Goal: Task Accomplishment & Management: Use online tool/utility

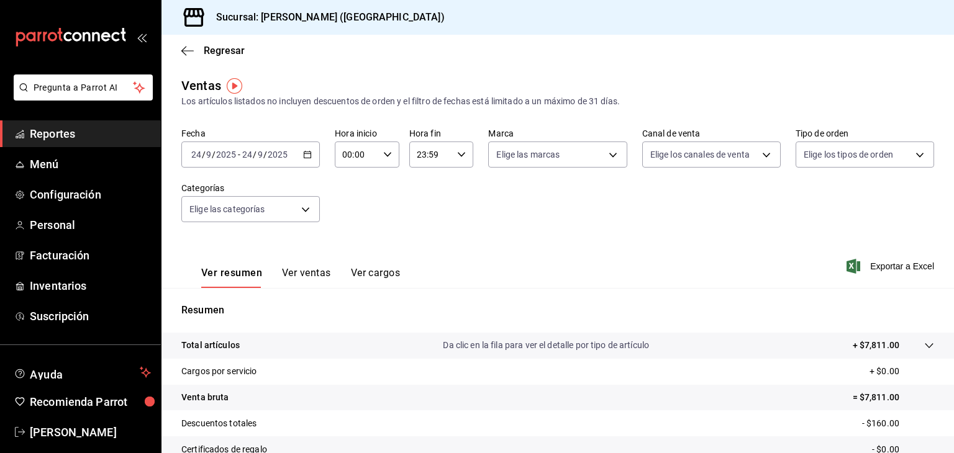
click at [753, 48] on div "Regresar" at bounding box center [558, 51] width 793 height 32
drag, startPoint x: 678, startPoint y: 81, endPoint x: 410, endPoint y: 1, distance: 279.3
click at [678, 81] on div "Ventas Los artículos listados no incluyen descuentos de orden y el filtro de fe…" at bounding box center [557, 92] width 753 height 32
click at [57, 172] on link "Menú" at bounding box center [80, 164] width 161 height 27
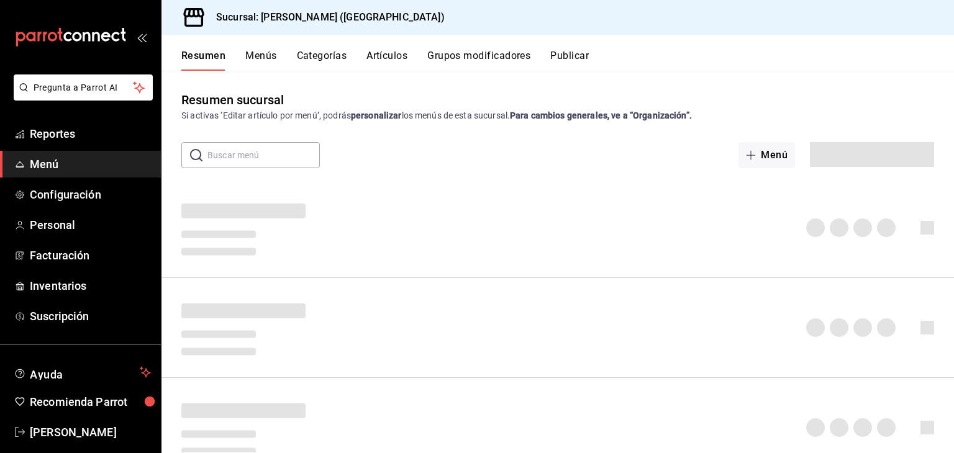
click at [388, 59] on button "Artículos" at bounding box center [387, 60] width 41 height 21
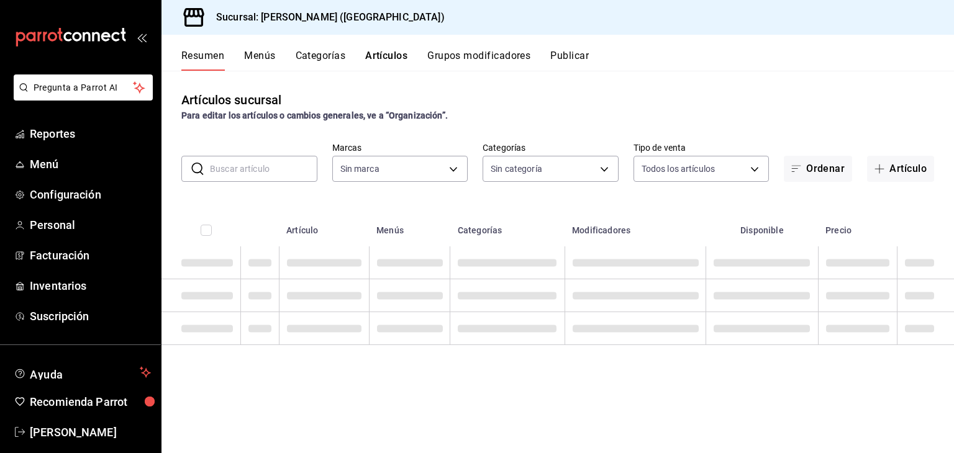
click at [386, 58] on button "Artículos" at bounding box center [386, 60] width 42 height 21
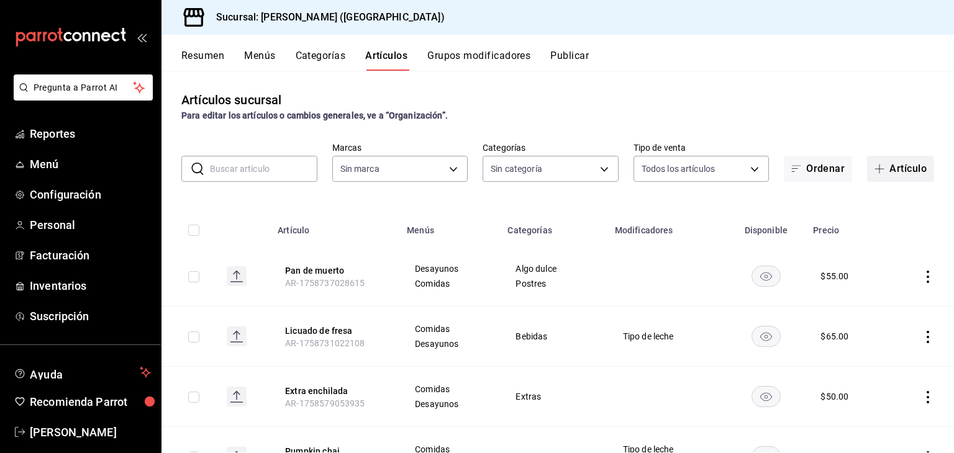
type input "8032933b-081f-47fe-9b6e-ba3dc78a21f4"
type input "4d6f0275-a8e1-4c8a-ba58-20bffb9dedeb,6d0ca4bc-c96f-453a-9a30-f489c557b573,9d793…"
click at [867, 165] on button "Artículo" at bounding box center [900, 169] width 67 height 26
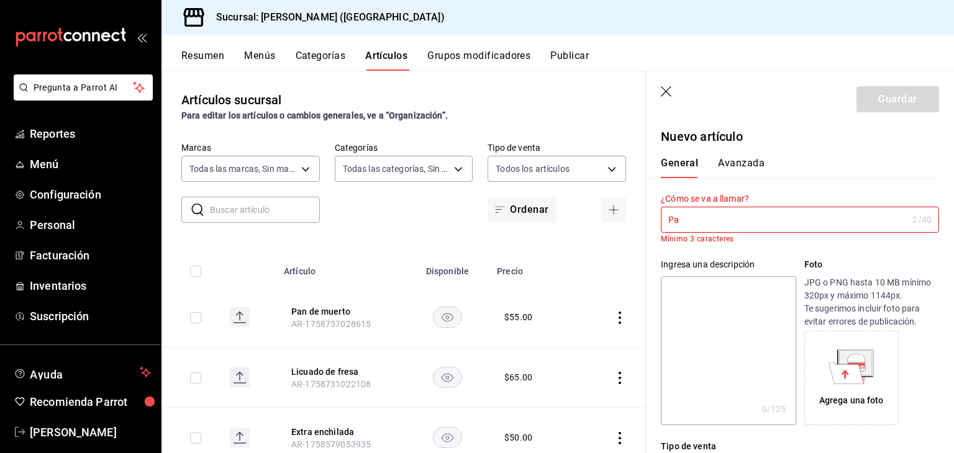
type input "P"
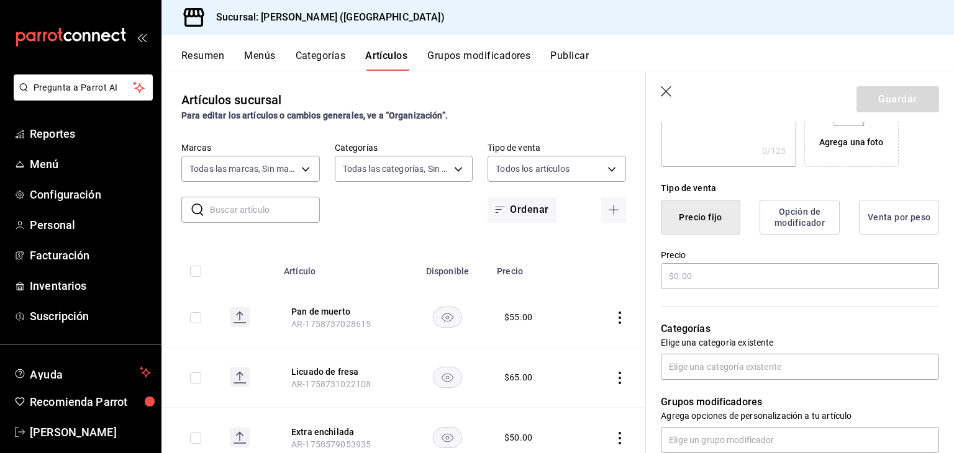
scroll to position [248, 0]
type input "Extra de pan"
click at [706, 288] on input "text" at bounding box center [800, 276] width 278 height 26
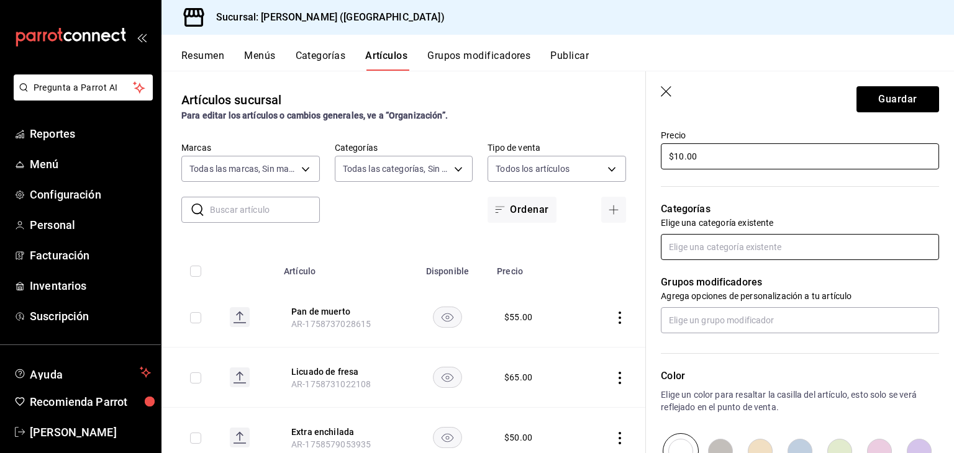
scroll to position [373, 0]
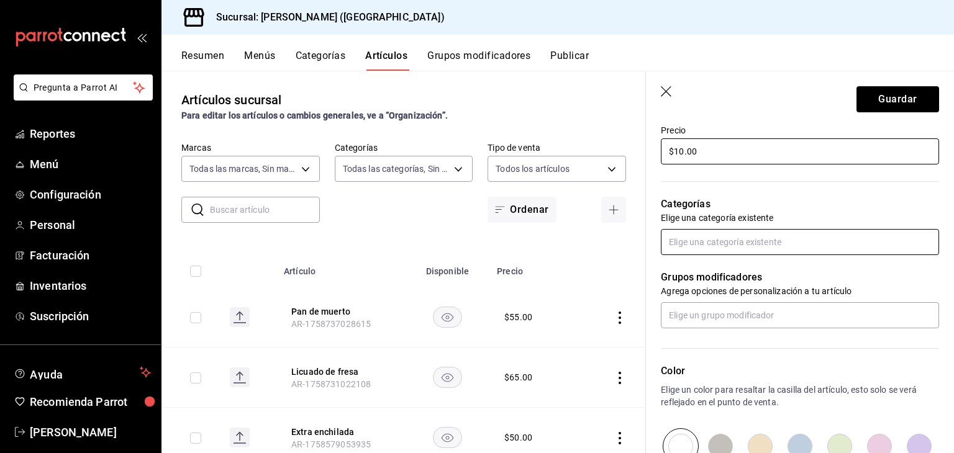
type input "$10.00"
click at [729, 229] on input "text" at bounding box center [800, 242] width 278 height 26
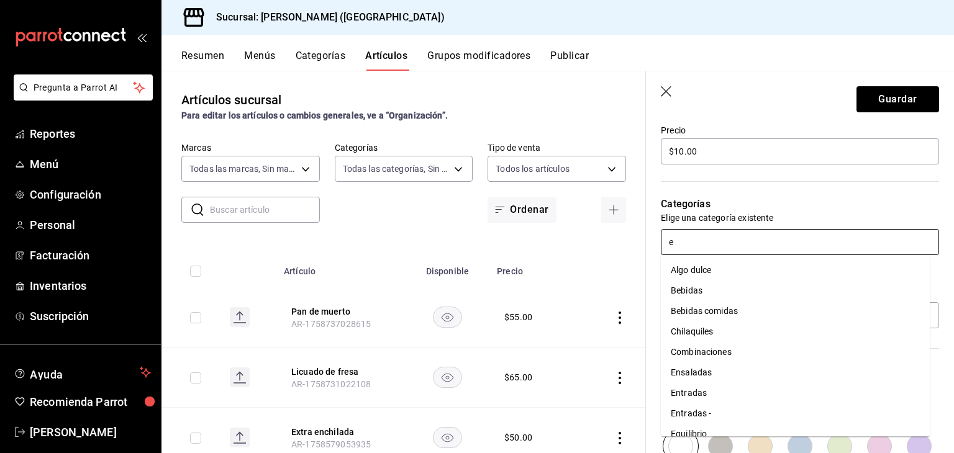
type input "ex"
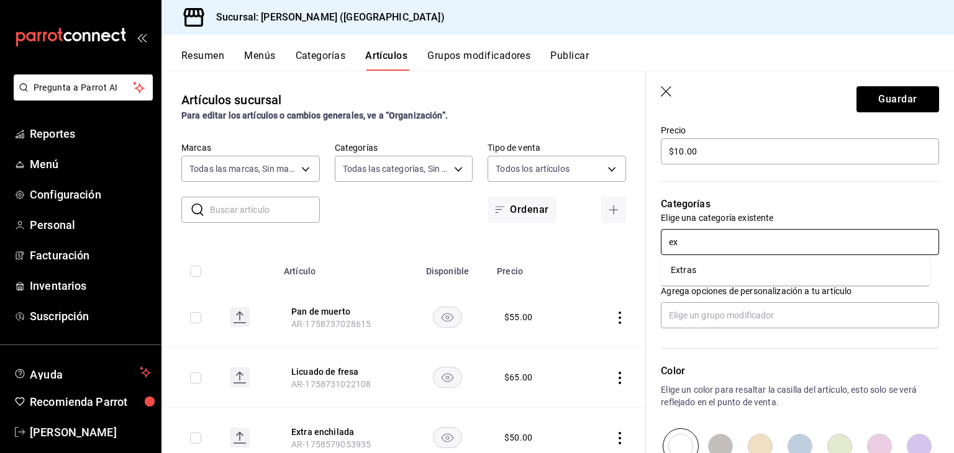
click at [733, 267] on li "Extras" at bounding box center [795, 270] width 269 height 21
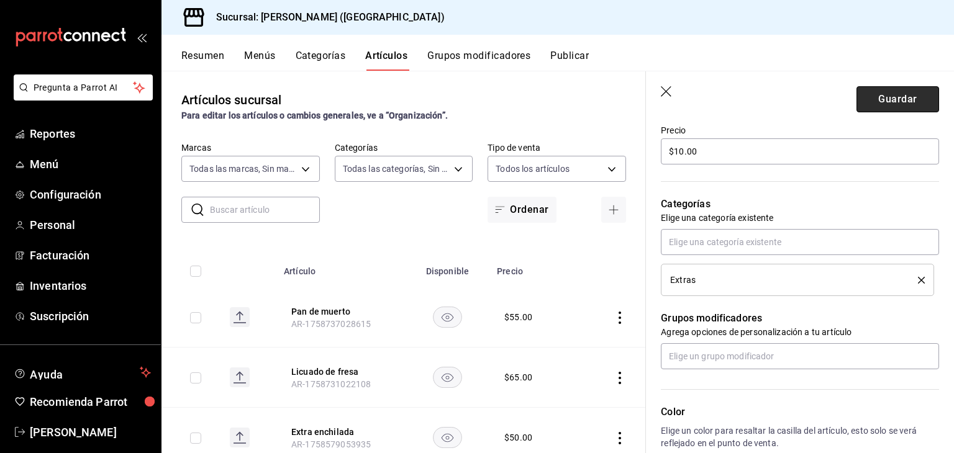
click at [863, 111] on button "Guardar" at bounding box center [898, 99] width 83 height 26
